Goal: Obtain resource: Download file/media

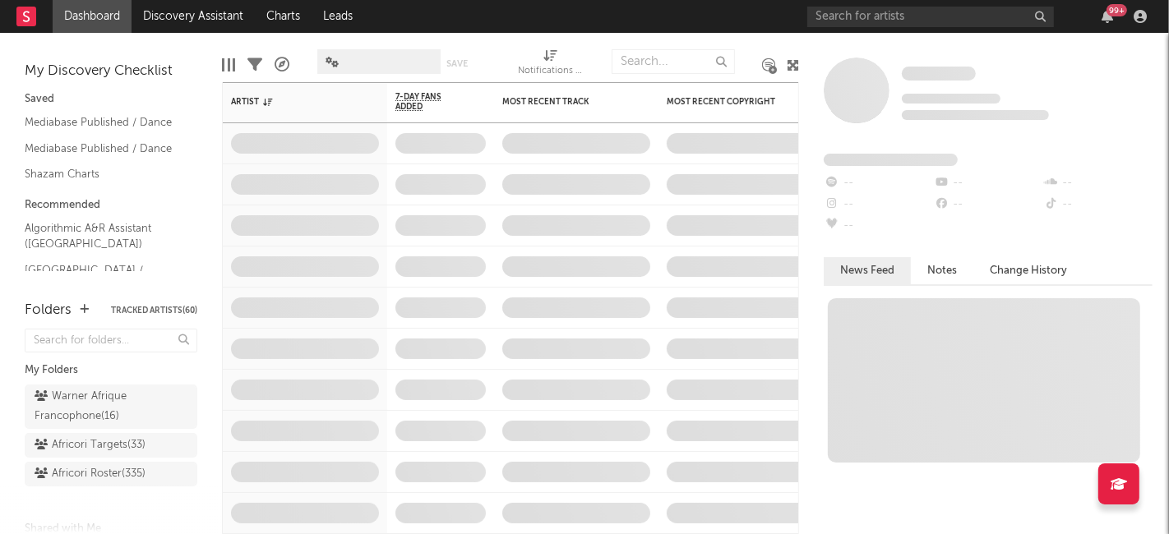
click at [194, 41] on div "My Discovery Checklist Saved Mediabase Published / Dance Mediabase Published / …" at bounding box center [111, 158] width 222 height 251
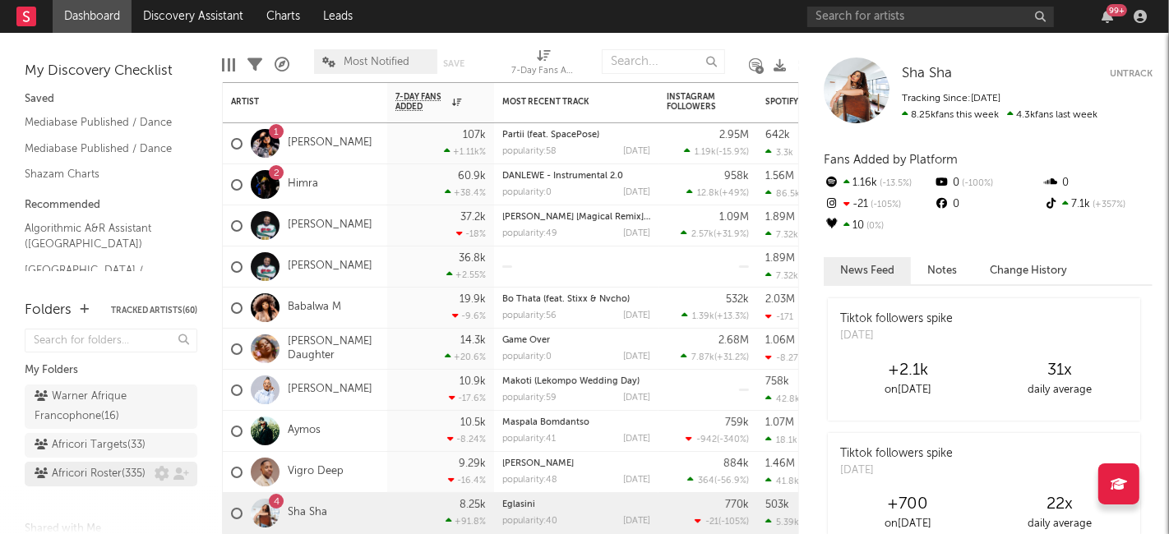
click at [99, 484] on div "Africori Roster ( 335 )" at bounding box center [90, 474] width 111 height 20
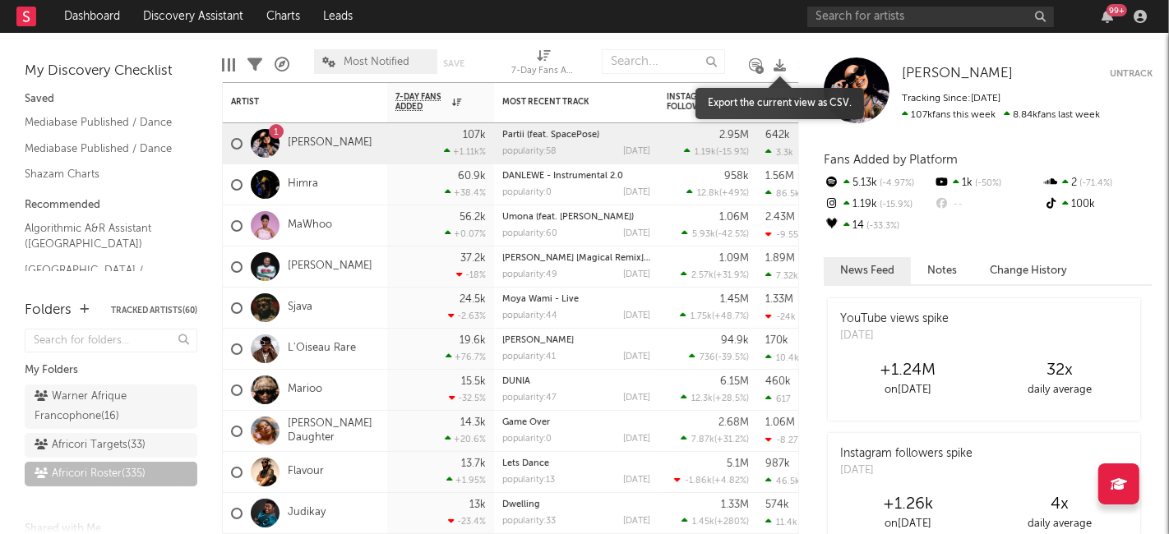
click at [781, 62] on icon at bounding box center [779, 65] width 12 height 12
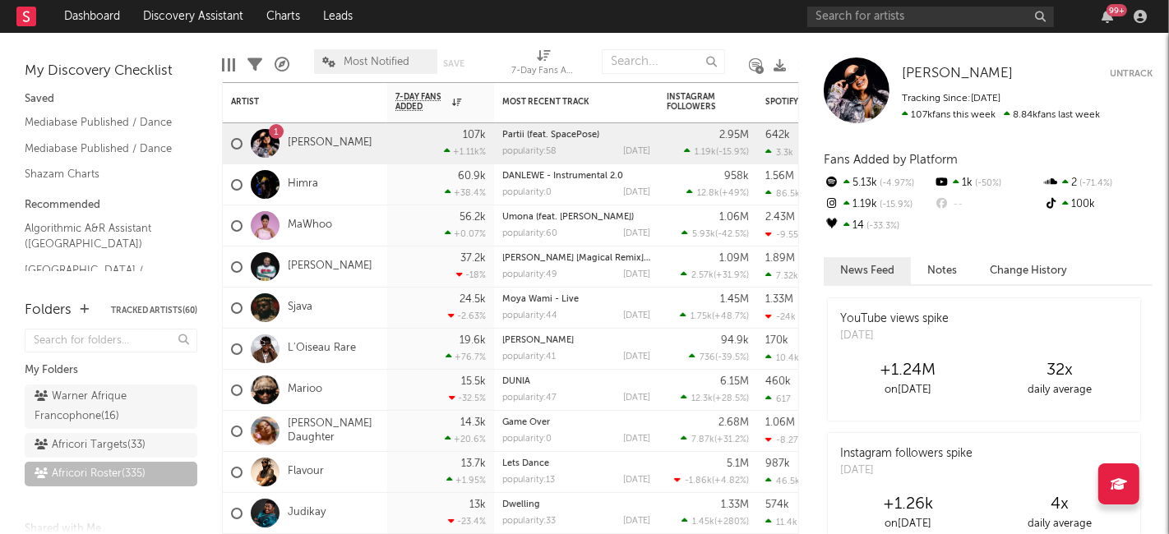
click at [168, 41] on div "My Discovery Checklist Saved Mediabase Published / Dance Mediabase Published / …" at bounding box center [111, 158] width 222 height 251
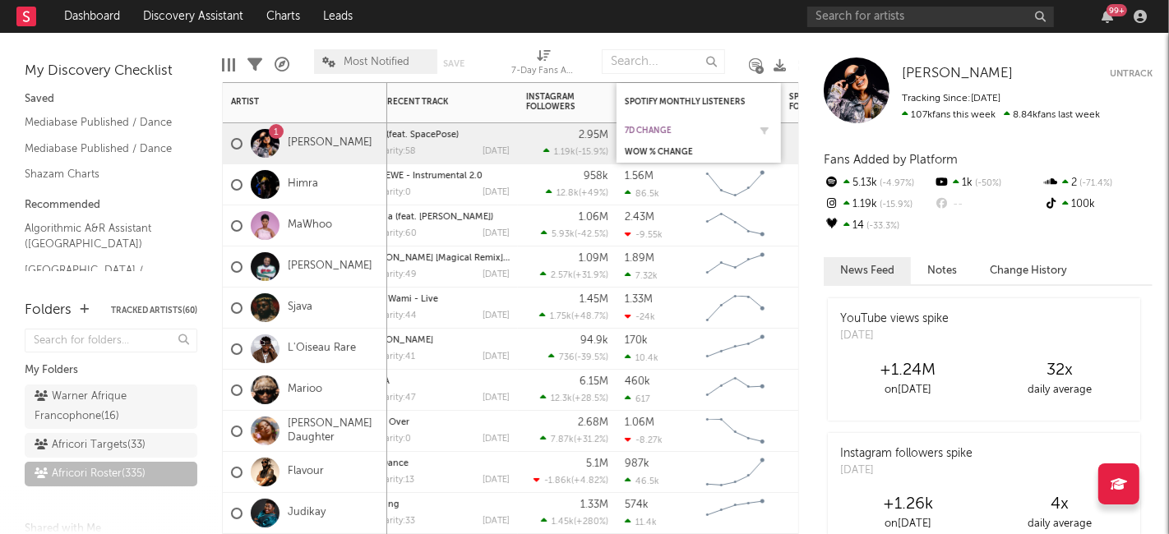
click at [661, 127] on div "7d Change" at bounding box center [686, 131] width 123 height 10
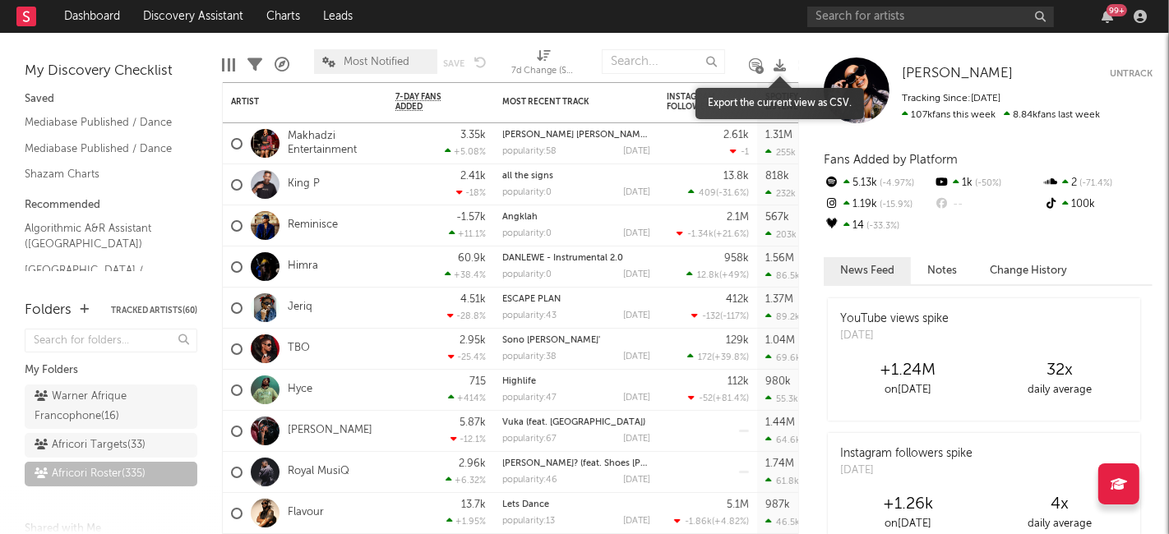
click at [777, 59] on icon at bounding box center [779, 65] width 12 height 12
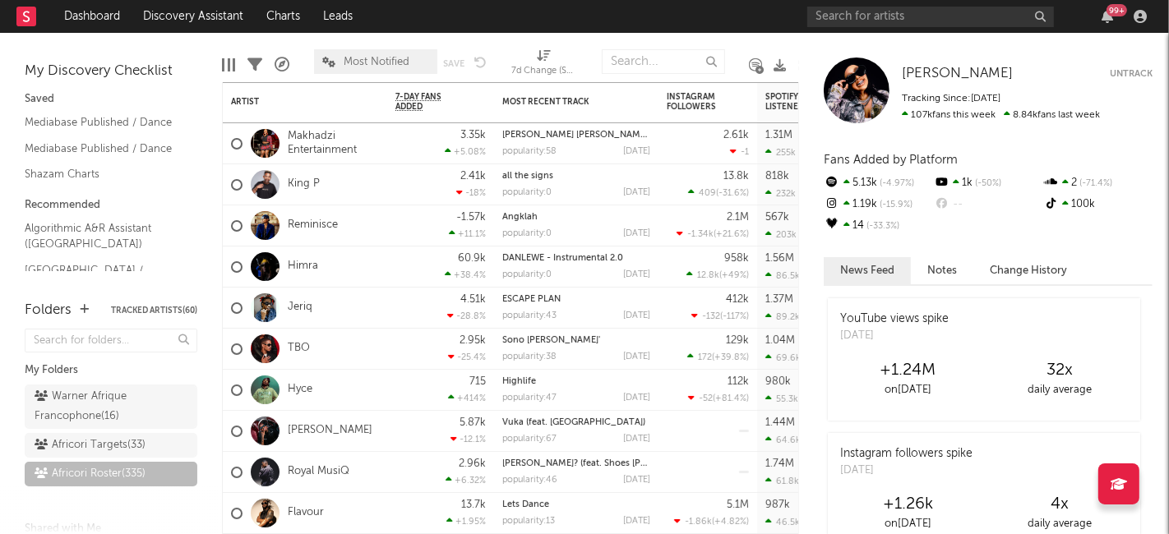
click at [187, 44] on div "My Discovery Checklist Saved Mediabase Published / Dance Mediabase Published / …" at bounding box center [111, 158] width 222 height 251
click at [1112, 21] on icon "button" at bounding box center [1107, 16] width 12 height 13
